Goal: Navigation & Orientation: Find specific page/section

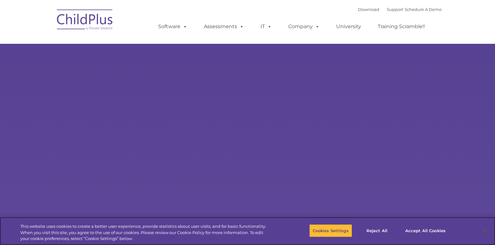
select select "MEDIUM"
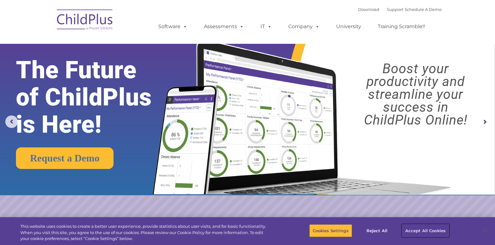
click at [411, 229] on button "Accept All Cookies" at bounding box center [424, 230] width 47 height 13
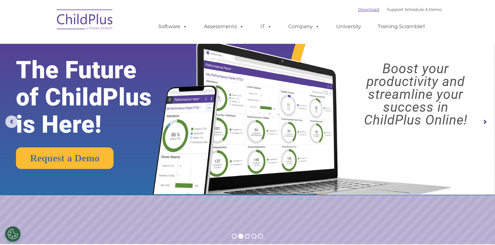
click at [365, 9] on link "Download" at bounding box center [368, 9] width 21 height 5
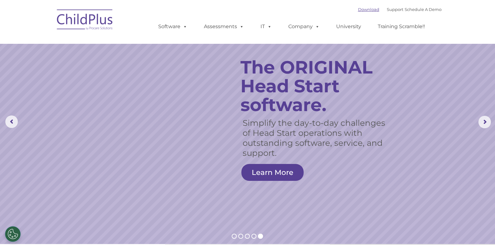
click at [358, 8] on link "Download" at bounding box center [368, 9] width 21 height 5
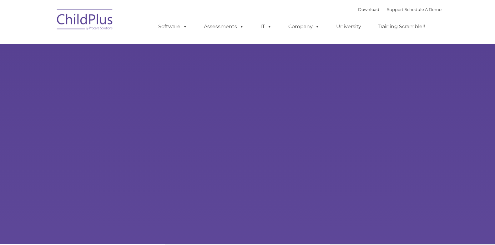
type input ""
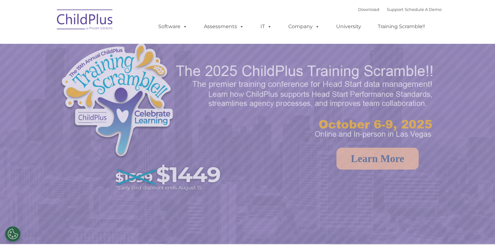
select select "MEDIUM"
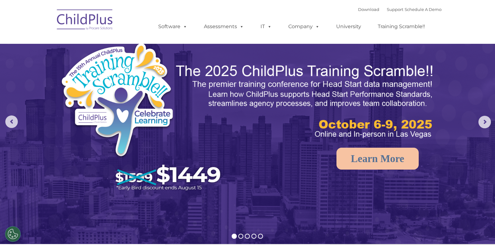
click at [84, 18] on img at bounding box center [85, 20] width 62 height 31
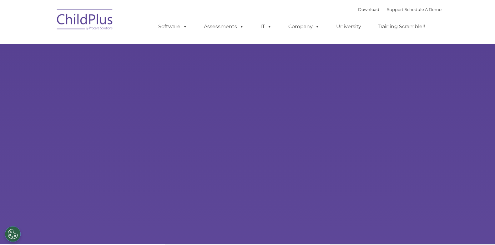
type input ""
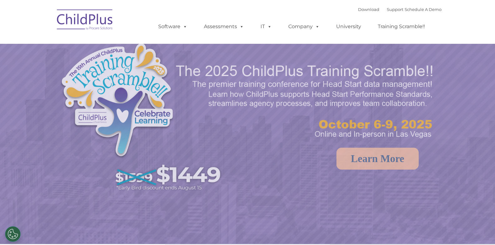
select select "MEDIUM"
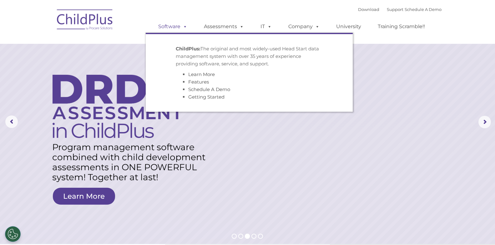
click at [184, 27] on span at bounding box center [183, 26] width 7 height 6
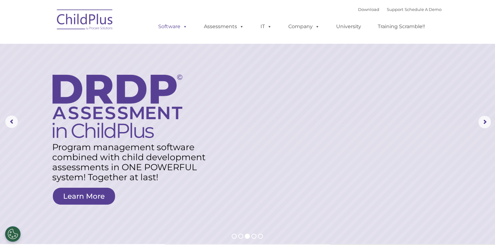
click at [184, 27] on span at bounding box center [183, 26] width 7 height 6
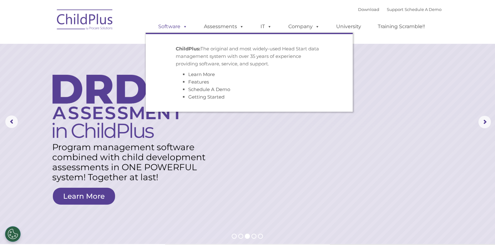
click at [184, 27] on span at bounding box center [183, 26] width 7 height 6
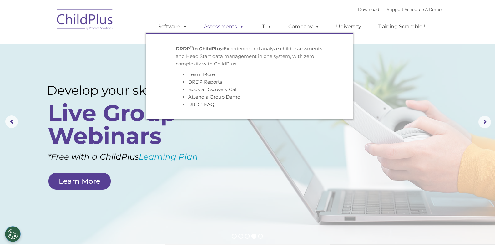
click at [211, 28] on link "Assessments" at bounding box center [223, 26] width 52 height 12
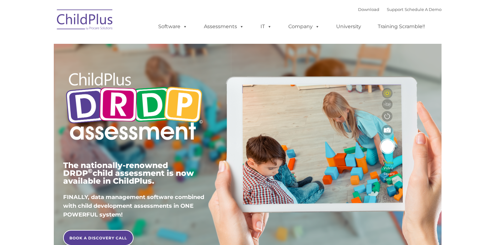
click at [83, 1] on nav "Download Support | Schedule A Demo Search for: Search MENU MENU Software ChildP…" at bounding box center [247, 22] width 495 height 44
click at [81, 2] on nav "Download Support | Schedule A Demo Search for: Search MENU MENU Software ChildP…" at bounding box center [247, 22] width 495 height 44
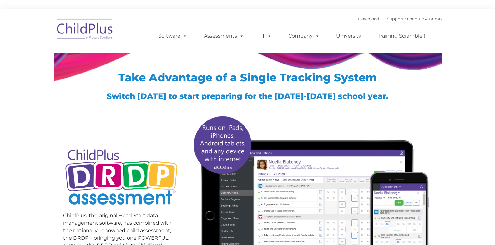
type input ""
